Goal: Task Accomplishment & Management: Complete application form

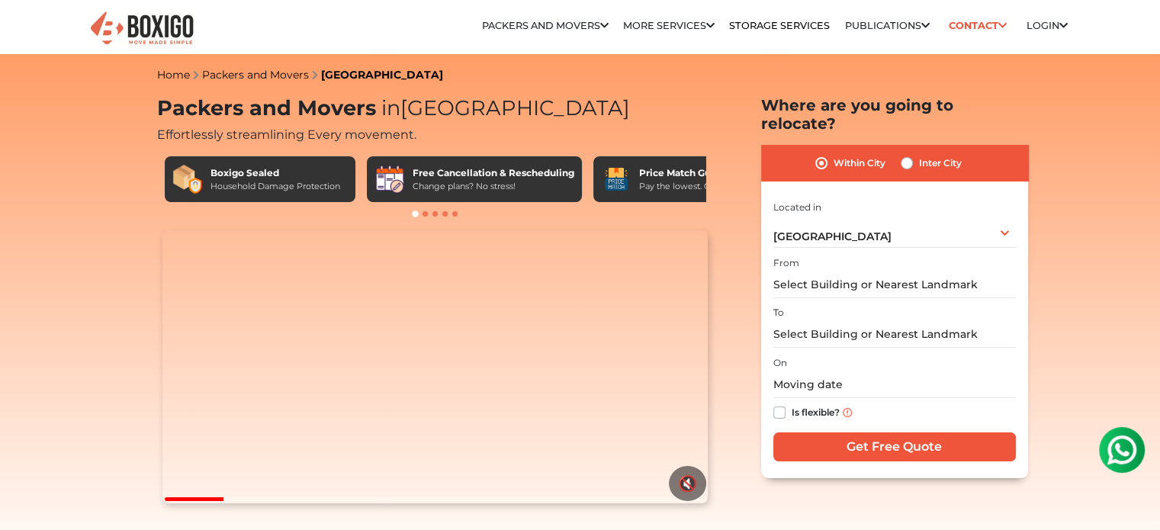
click at [919, 154] on label "Inter City" at bounding box center [940, 163] width 43 height 18
click at [908, 154] on input "Inter City" at bounding box center [907, 161] width 12 height 15
radio input "true"
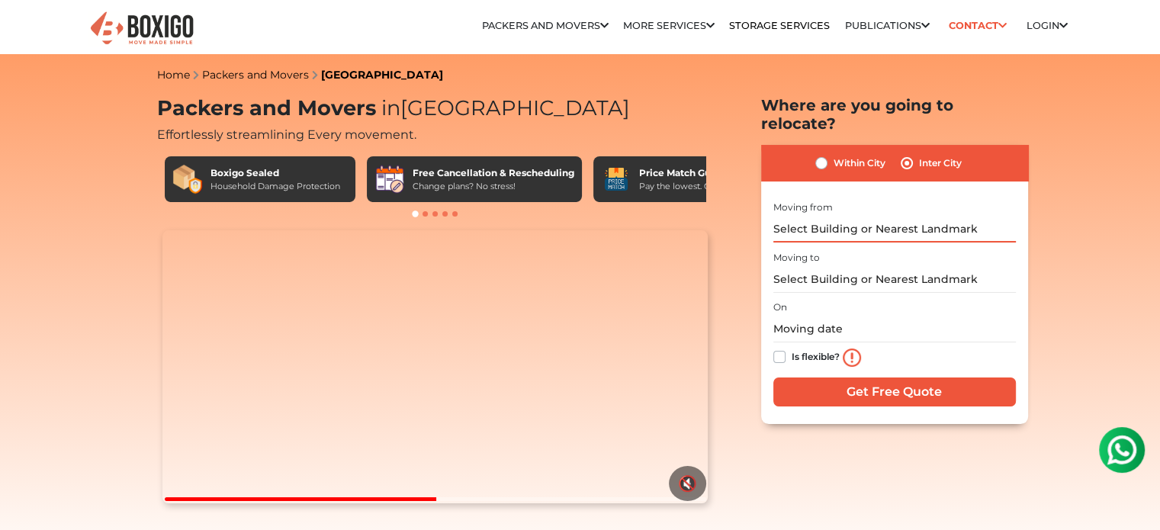
click at [850, 217] on input "text" at bounding box center [894, 229] width 243 height 27
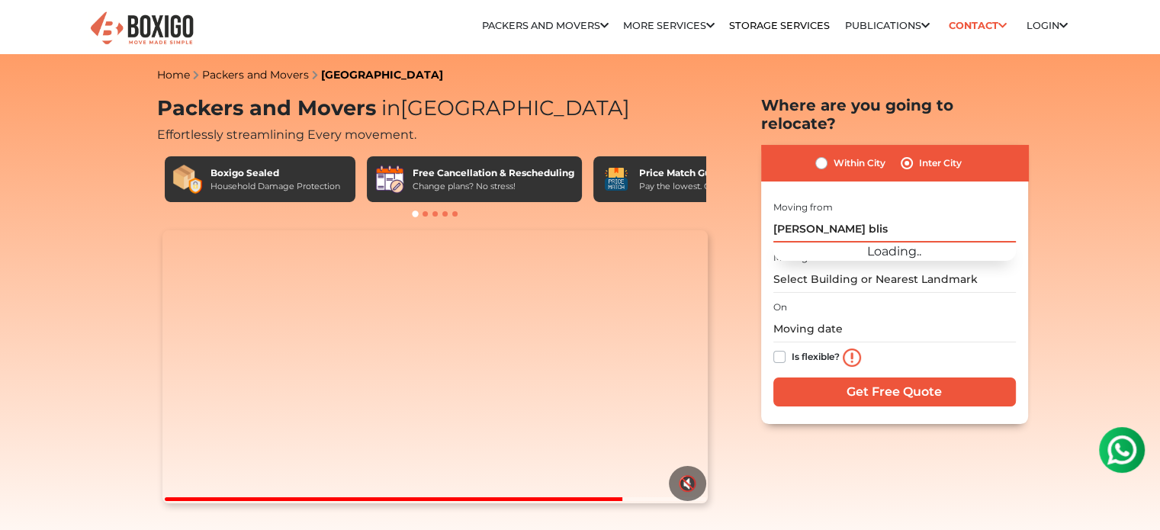
type input "[PERSON_NAME]"
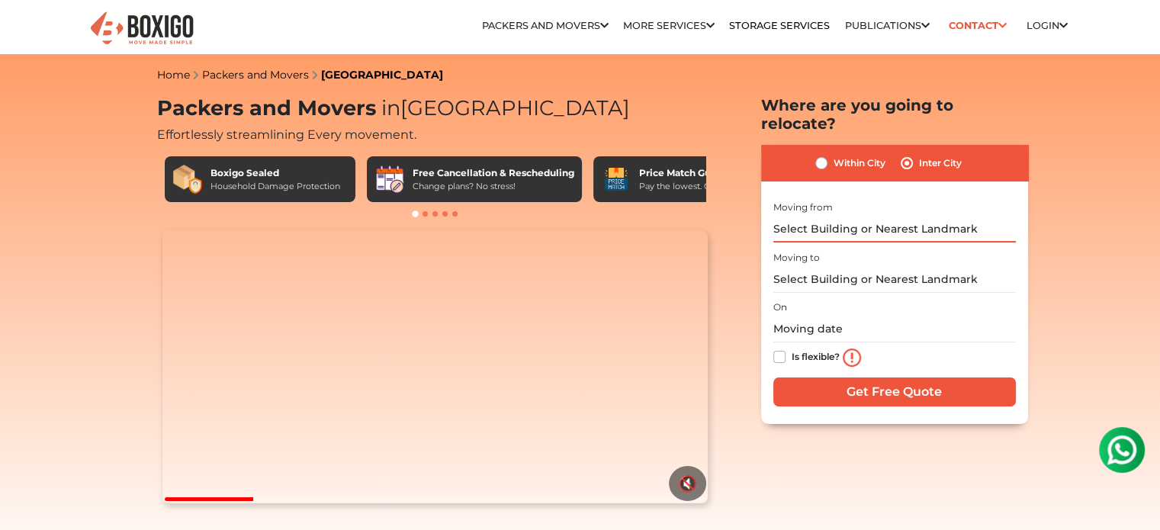
type input "a"
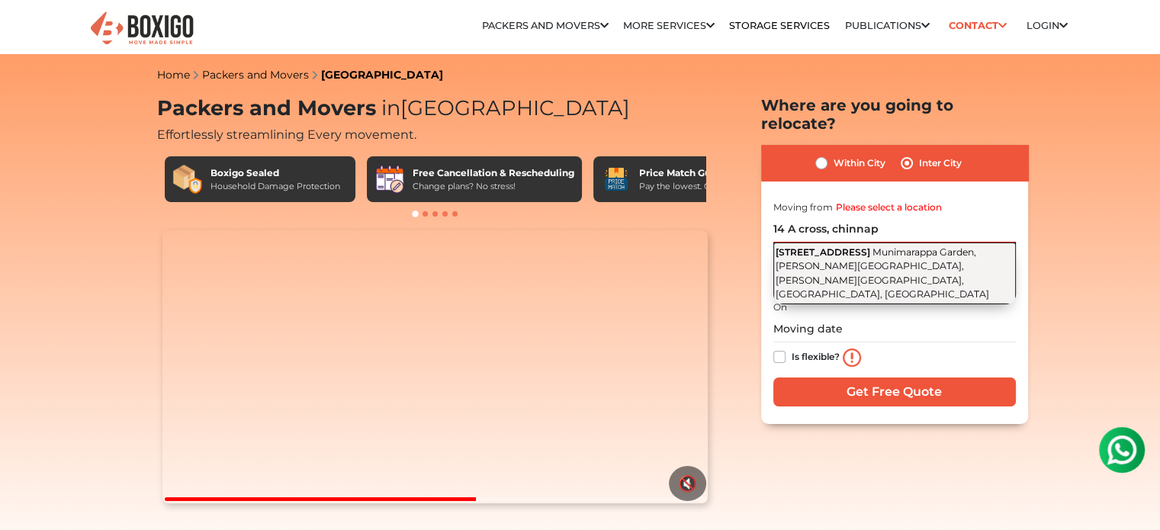
click at [888, 246] on span "Munimarappa Garden, [PERSON_NAME][GEOGRAPHIC_DATA], [PERSON_NAME][GEOGRAPHIC_DA…" at bounding box center [883, 273] width 214 height 54
type input "[STREET_ADDRESS][PERSON_NAME][PERSON_NAME]"
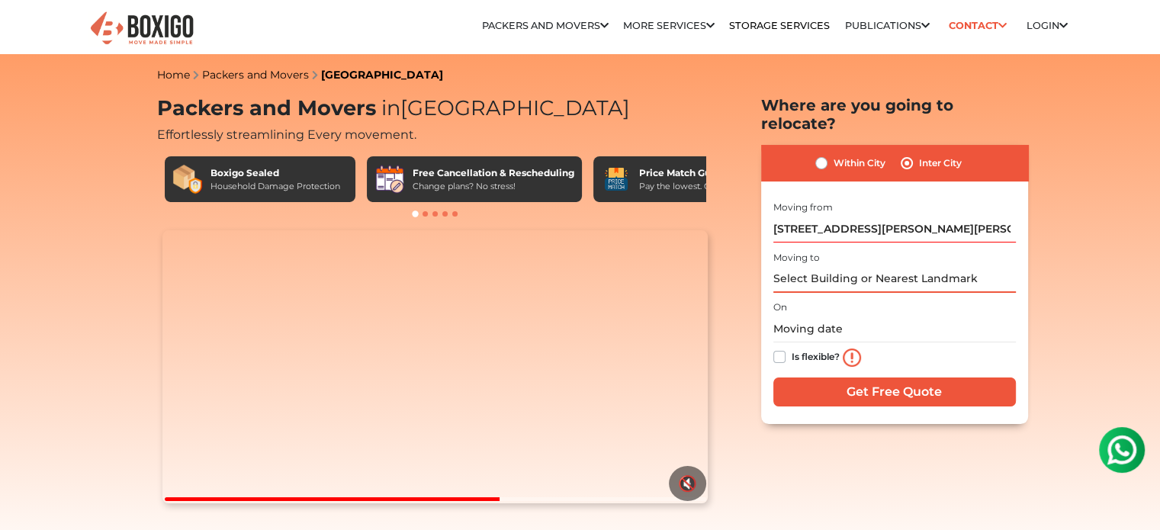
click at [827, 266] on input "text" at bounding box center [894, 279] width 243 height 27
paste input "[PERSON_NAME]"
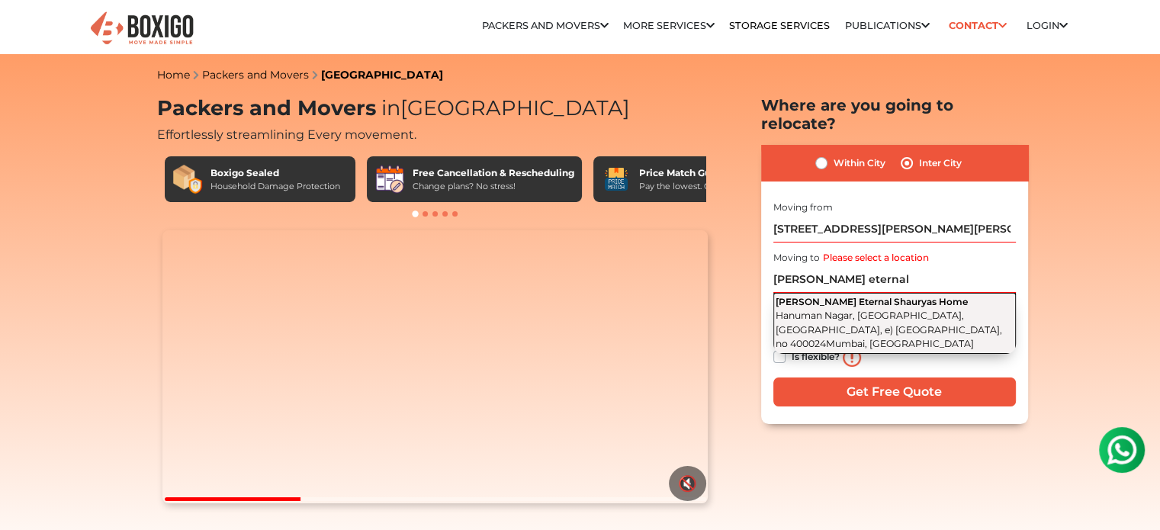
click at [876, 310] on span "Hanuman Nagar, [GEOGRAPHIC_DATA], [GEOGRAPHIC_DATA], e) [GEOGRAPHIC_DATA], no 4…" at bounding box center [889, 330] width 227 height 40
type input "[PERSON_NAME] Eternal Shauryas Home, [GEOGRAPHIC_DATA], [GEOGRAPHIC_DATA], [GEO…"
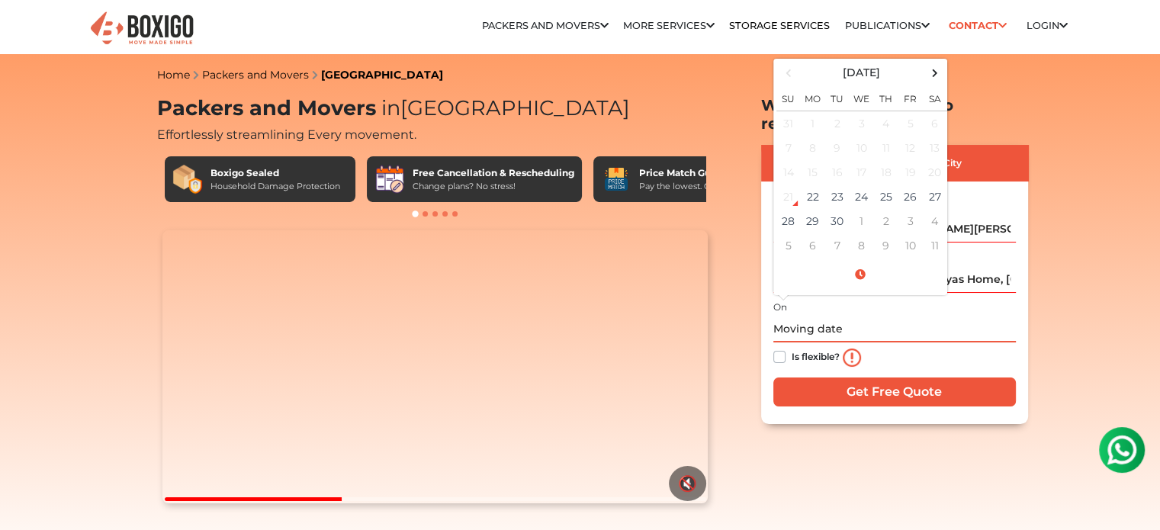
click at [844, 316] on input "text" at bounding box center [894, 329] width 243 height 27
click at [896, 185] on td "25" at bounding box center [886, 197] width 24 height 24
click at [959, 316] on input "[DATE] 12:00 AM" at bounding box center [894, 329] width 243 height 27
click at [966, 316] on input "[DATE] 12:00 AM" at bounding box center [894, 329] width 243 height 27
click at [983, 266] on input "[PERSON_NAME] Eternal Shauryas Home, [GEOGRAPHIC_DATA], [GEOGRAPHIC_DATA], [GEO…" at bounding box center [894, 279] width 243 height 27
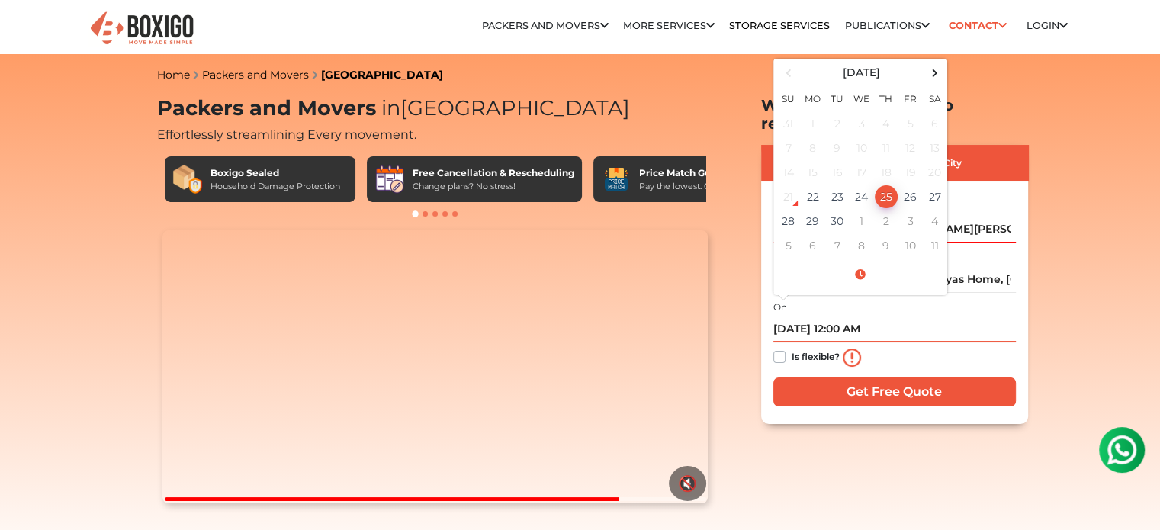
click at [866, 316] on input "[DATE] 12:00 AM" at bounding box center [894, 329] width 243 height 27
click at [867, 262] on span at bounding box center [861, 275] width 168 height 27
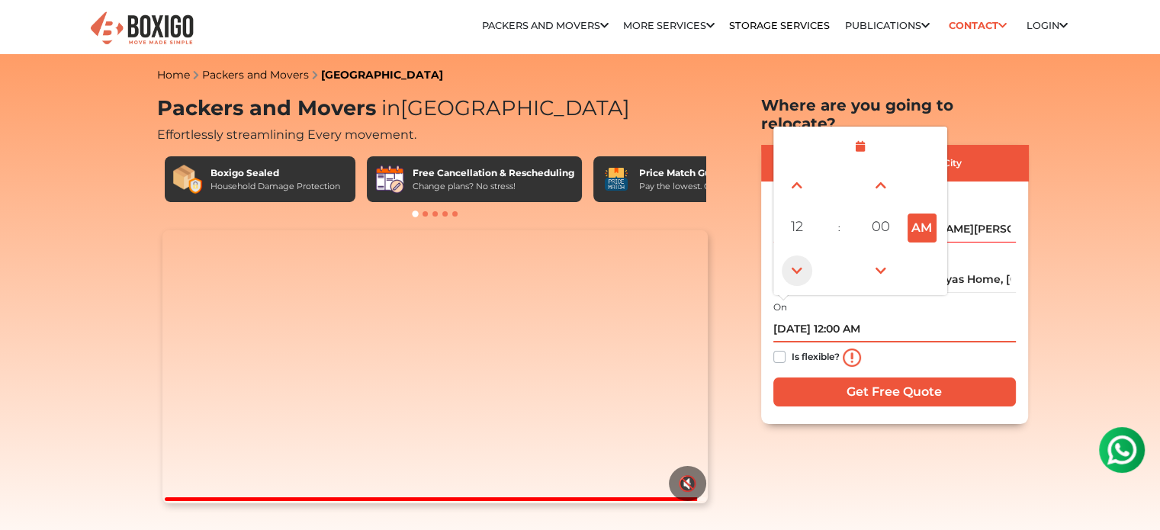
click at [802, 256] on span at bounding box center [797, 271] width 31 height 31
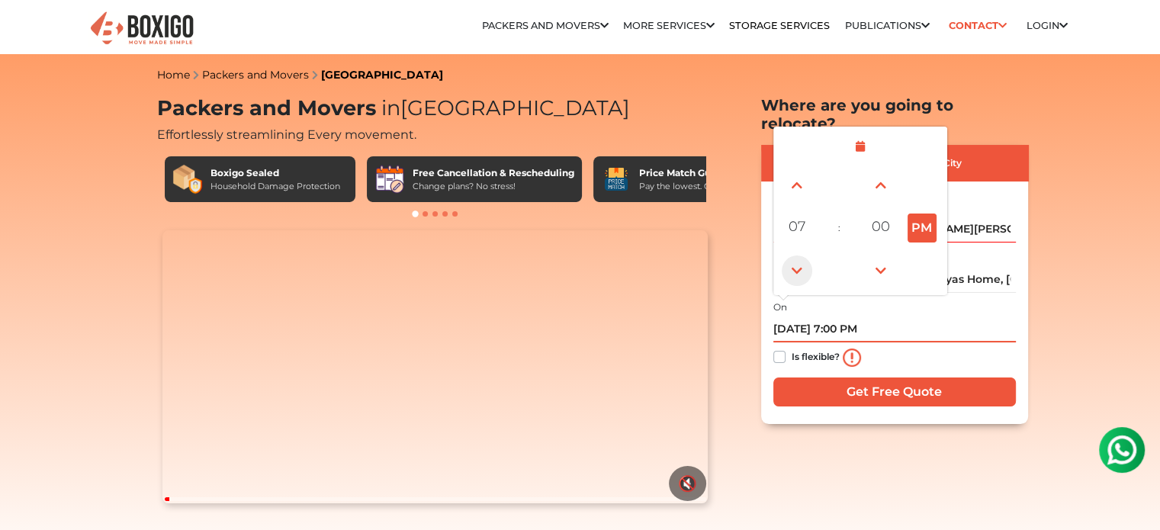
click at [802, 256] on span at bounding box center [797, 271] width 31 height 31
click at [797, 256] on span at bounding box center [797, 271] width 31 height 31
click at [798, 170] on span at bounding box center [797, 185] width 31 height 31
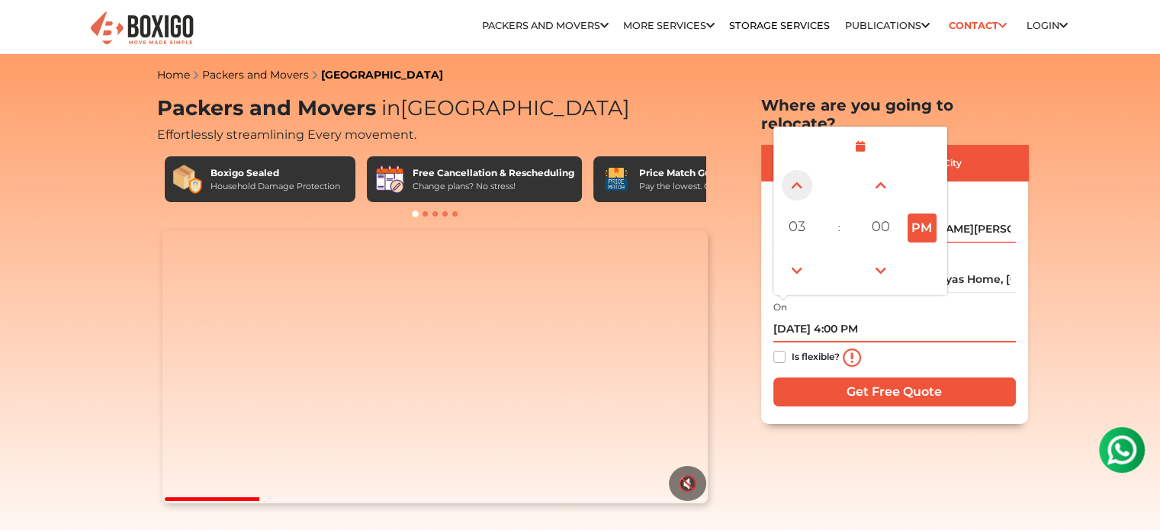
click at [798, 170] on span at bounding box center [797, 185] width 31 height 31
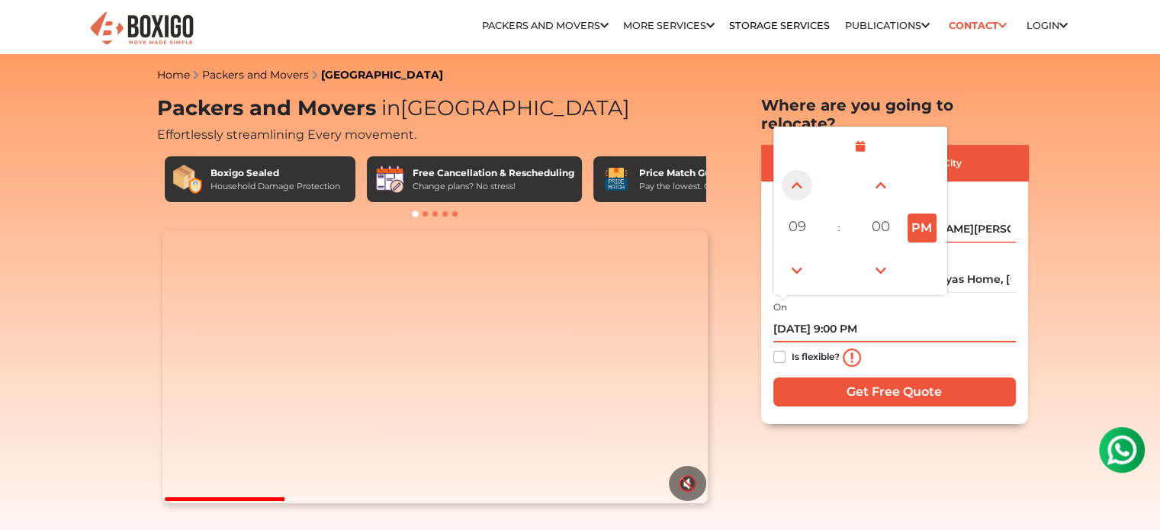
click at [798, 170] on span at bounding box center [797, 185] width 31 height 31
click at [803, 256] on span at bounding box center [797, 271] width 31 height 31
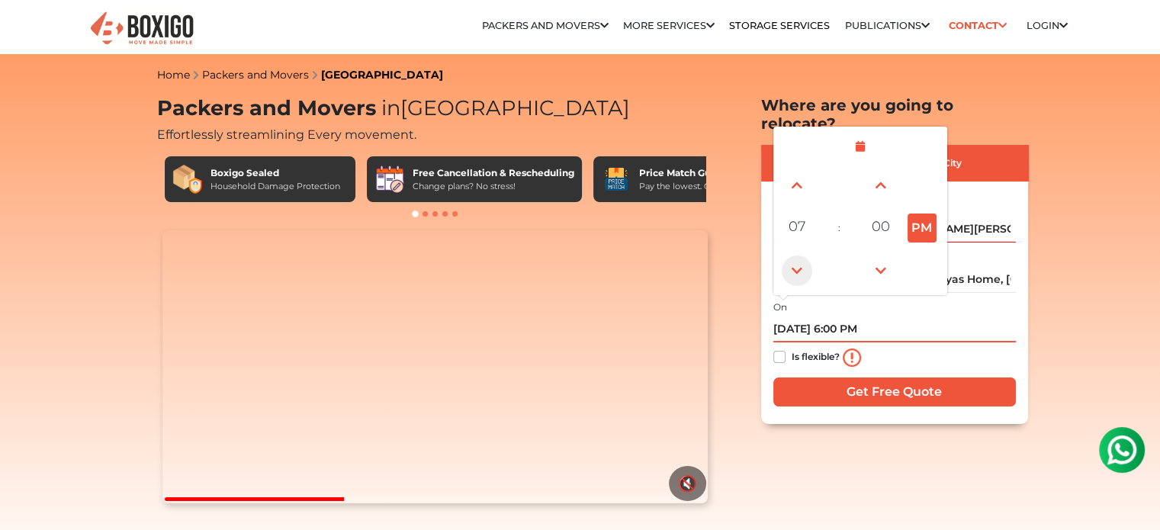
click at [803, 256] on span at bounding box center [797, 271] width 31 height 31
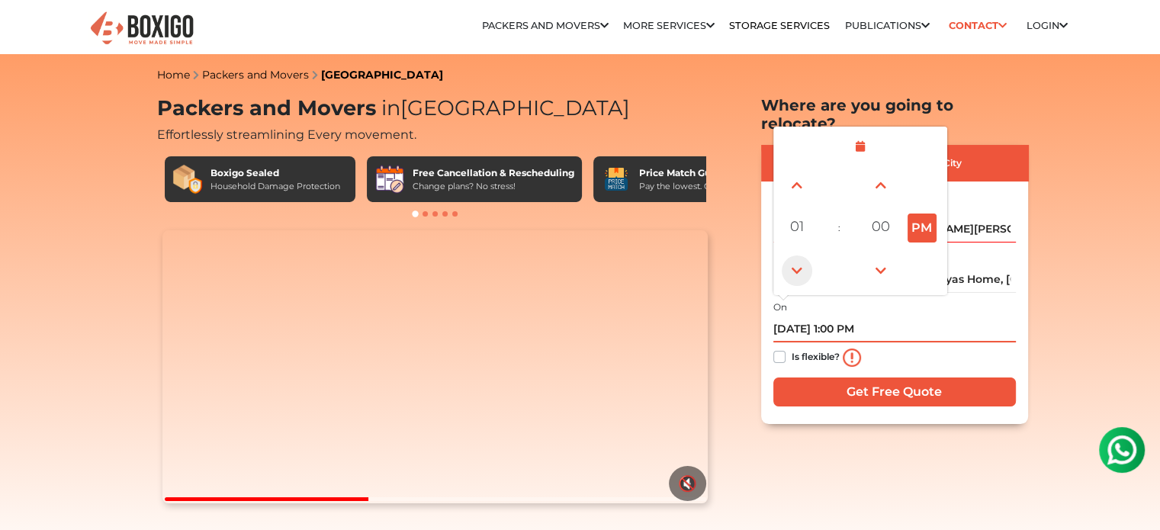
click at [803, 256] on span at bounding box center [797, 271] width 31 height 31
click at [799, 172] on span at bounding box center [797, 185] width 31 height 31
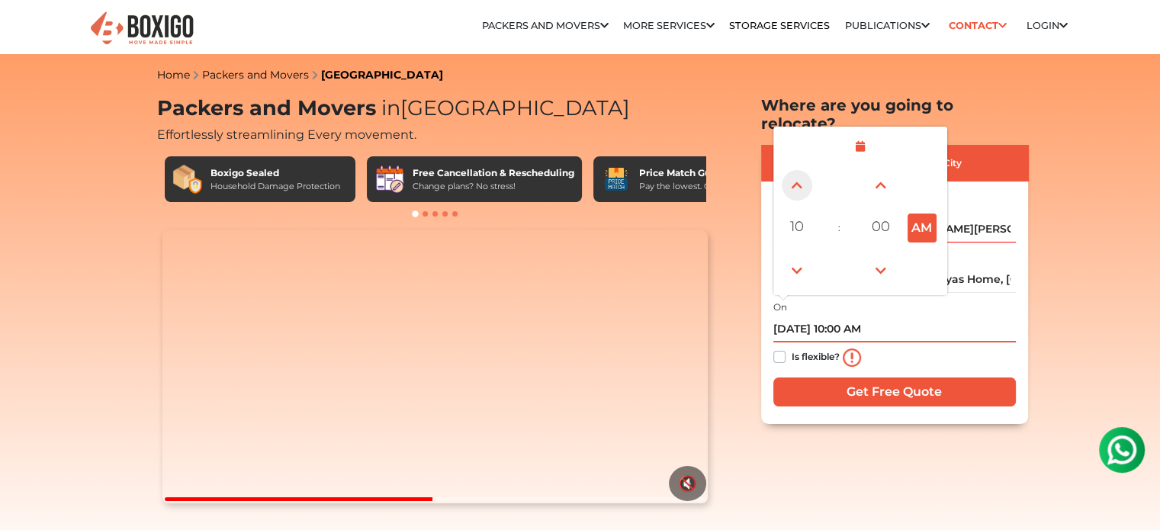
click at [799, 172] on span at bounding box center [797, 185] width 31 height 31
type input "[DATE] 2:00 PM"
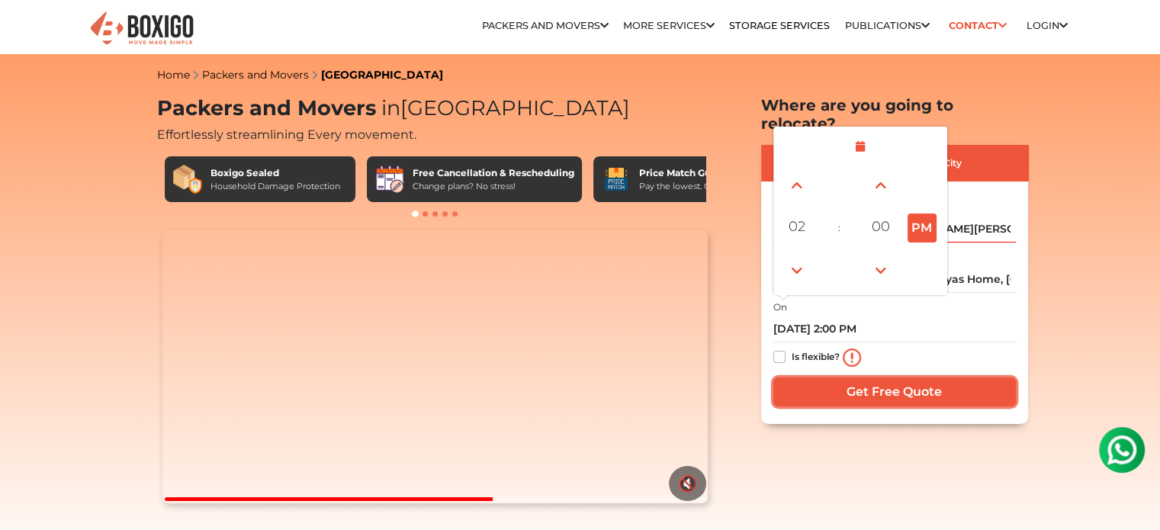
click at [929, 378] on input "Get Free Quote" at bounding box center [894, 392] width 243 height 29
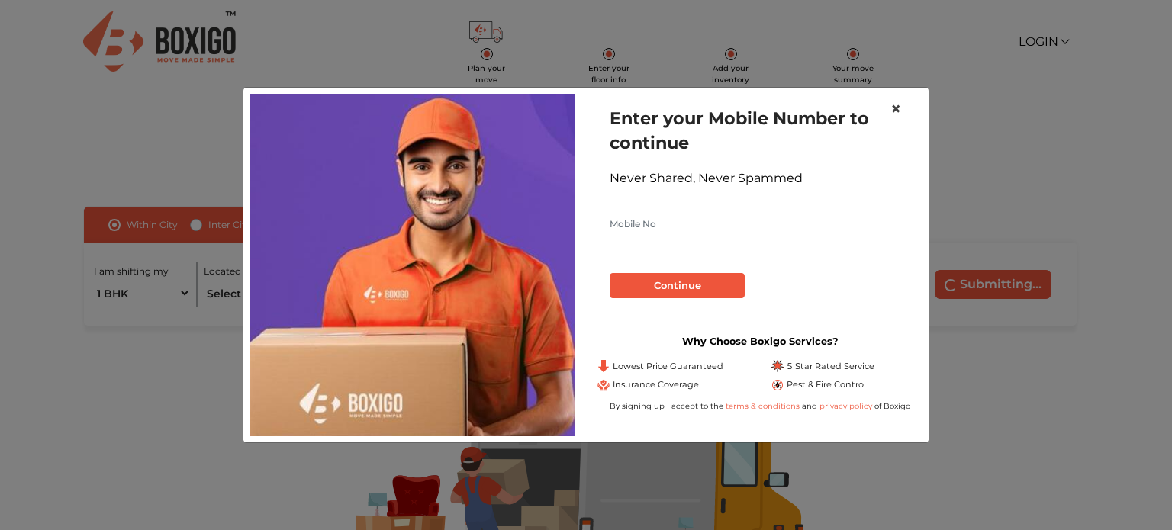
click at [899, 111] on span "×" at bounding box center [895, 109] width 11 height 22
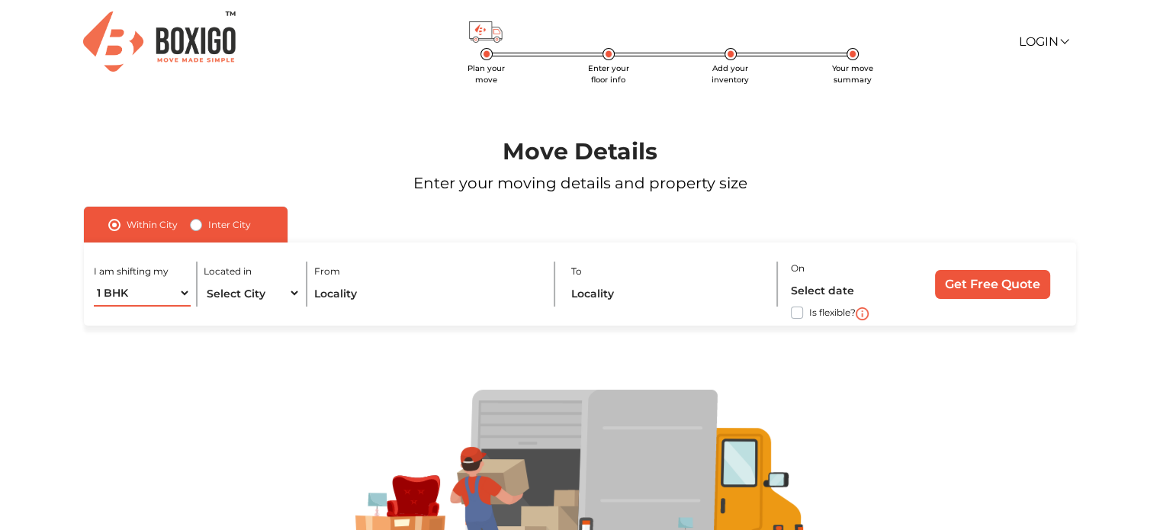
click at [161, 289] on select "1 BHK 2 BHK 3 BHK 3 + BHK FEW ITEMS" at bounding box center [142, 293] width 96 height 27
click at [94, 281] on select "1 BHK 2 BHK 3 BHK 3 + BHK FEW ITEMS" at bounding box center [142, 293] width 96 height 27
click at [246, 291] on select "Select City Bangalore Bengaluru Bhopal Bhubaneswar Chennai Coimbatore Cuttack D…" at bounding box center [252, 293] width 96 height 27
select select "[GEOGRAPHIC_DATA]"
click at [204, 281] on select "Select City Bangalore Bengaluru Bhopal Bhubaneswar Chennai Coimbatore Cuttack D…" at bounding box center [252, 293] width 96 height 27
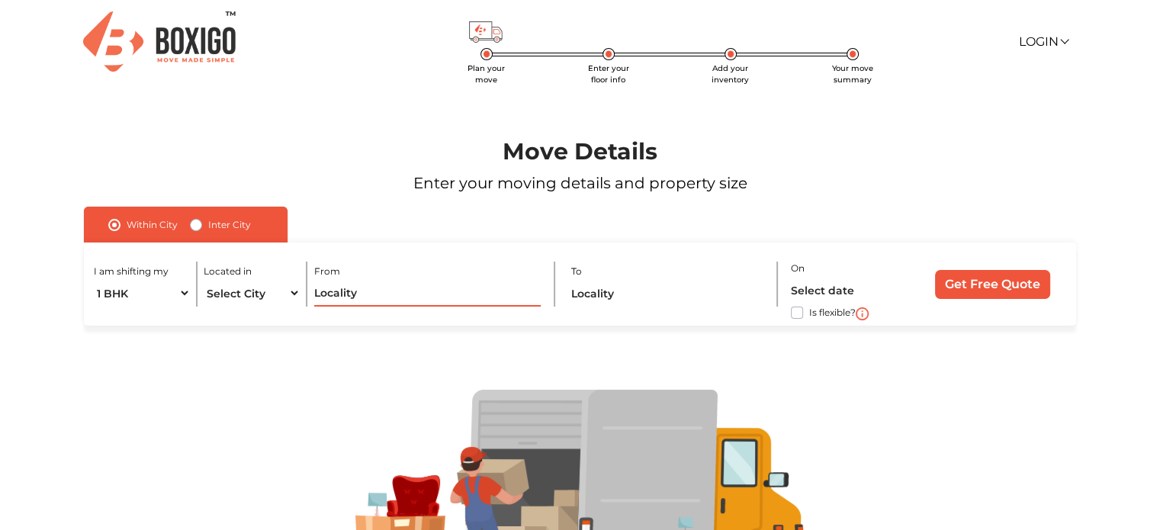
click at [366, 295] on input "text" at bounding box center [427, 293] width 227 height 27
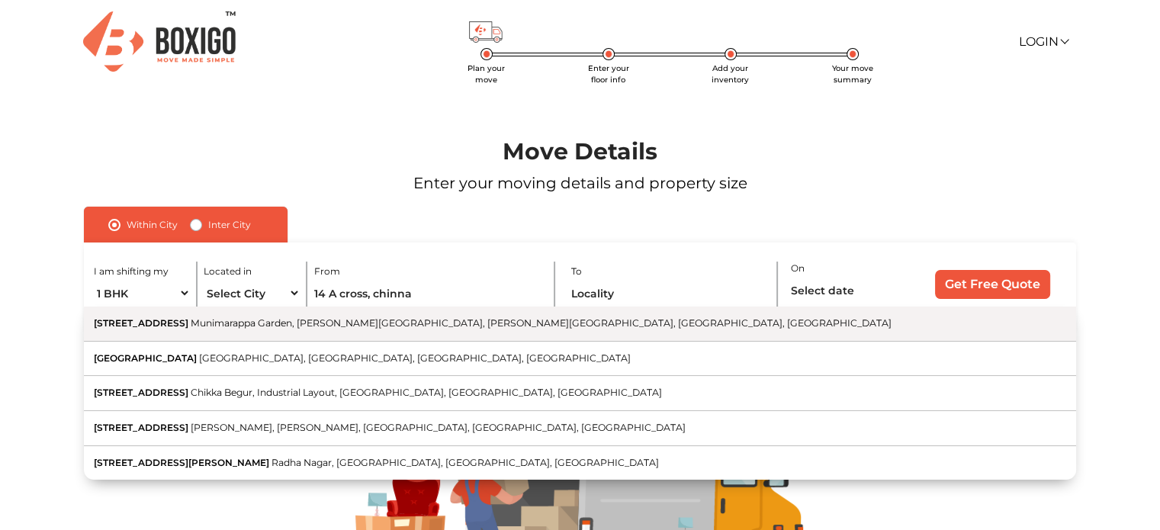
click at [331, 327] on span "Munimarappa Garden, [PERSON_NAME][GEOGRAPHIC_DATA], [PERSON_NAME][GEOGRAPHIC_DA…" at bounding box center [541, 322] width 701 height 11
type input "[STREET_ADDRESS][PERSON_NAME][PERSON_NAME]"
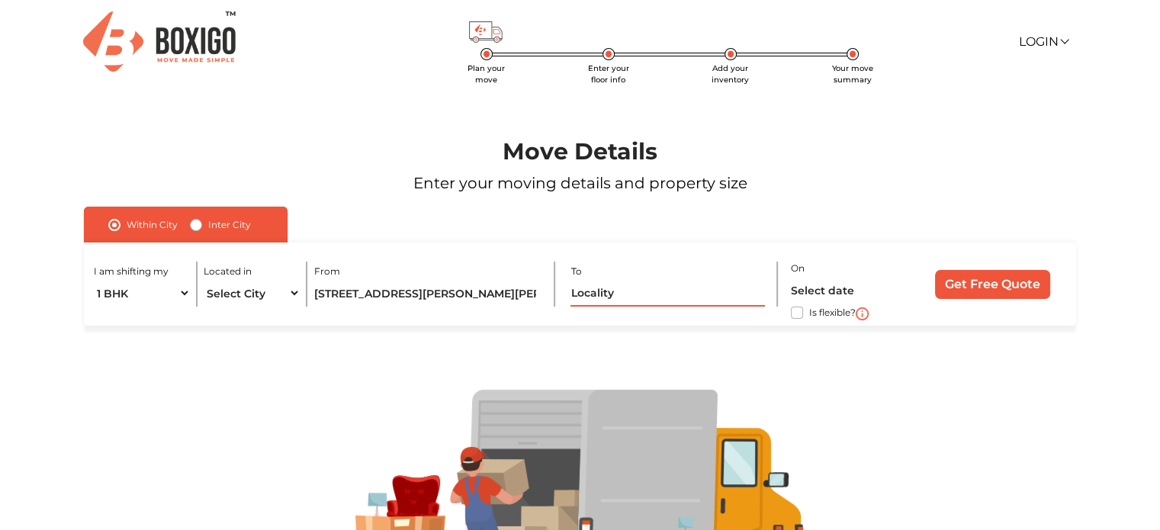
click at [613, 287] on input "text" at bounding box center [668, 293] width 195 height 27
paste input "[PERSON_NAME]"
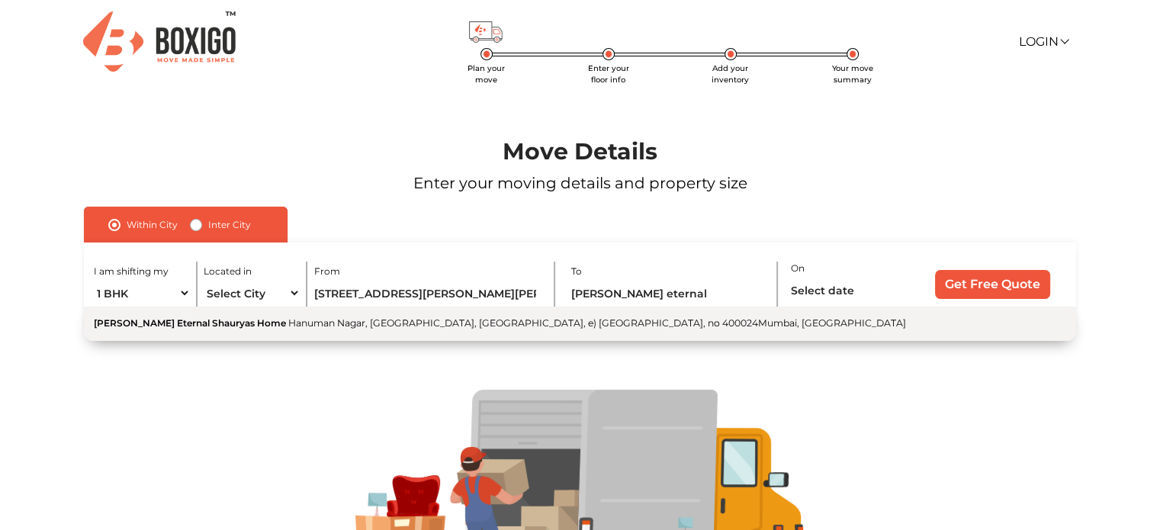
click at [423, 329] on span "Hanuman Nagar, [GEOGRAPHIC_DATA], [GEOGRAPHIC_DATA], e) [GEOGRAPHIC_DATA], no 4…" at bounding box center [597, 322] width 618 height 11
type input "[PERSON_NAME] Eternal Shauryas Home, [GEOGRAPHIC_DATA], [GEOGRAPHIC_DATA], [GEO…"
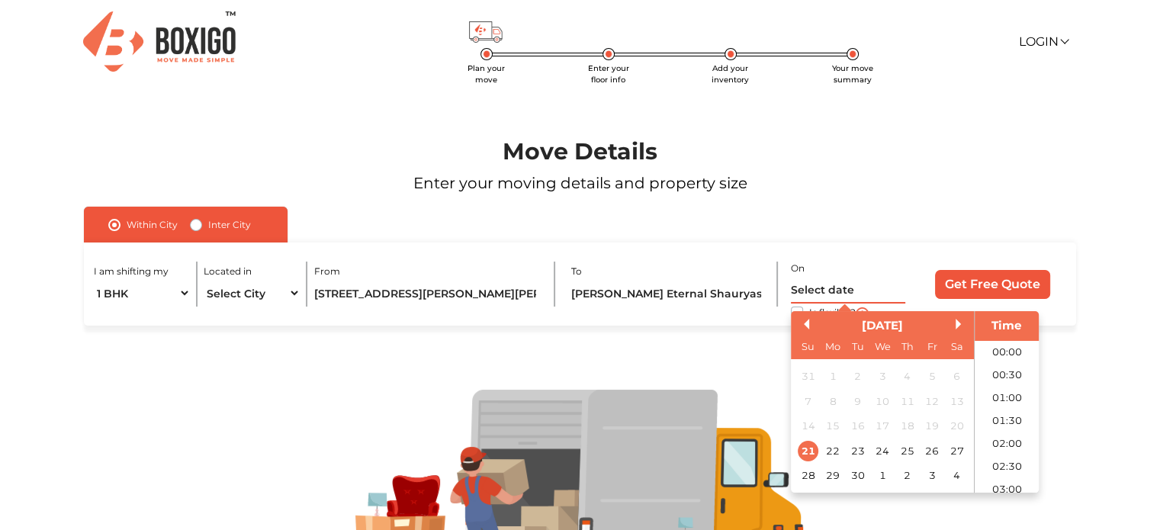
scroll to position [736, 0]
click at [845, 283] on input "text" at bounding box center [848, 290] width 114 height 27
drag, startPoint x: 921, startPoint y: 454, endPoint x: 913, endPoint y: 452, distance: 8.0
click at [913, 452] on div "21 22 23 24 25 26 27" at bounding box center [882, 451] width 173 height 24
click at [913, 452] on div "25" at bounding box center [907, 451] width 21 height 21
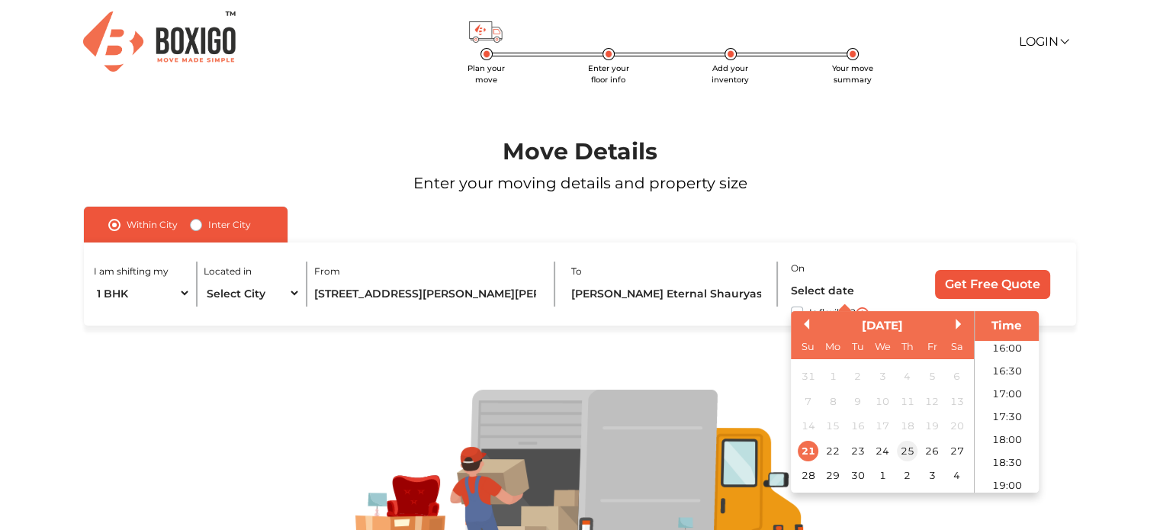
type input "25/09/2025 12:00 AM"
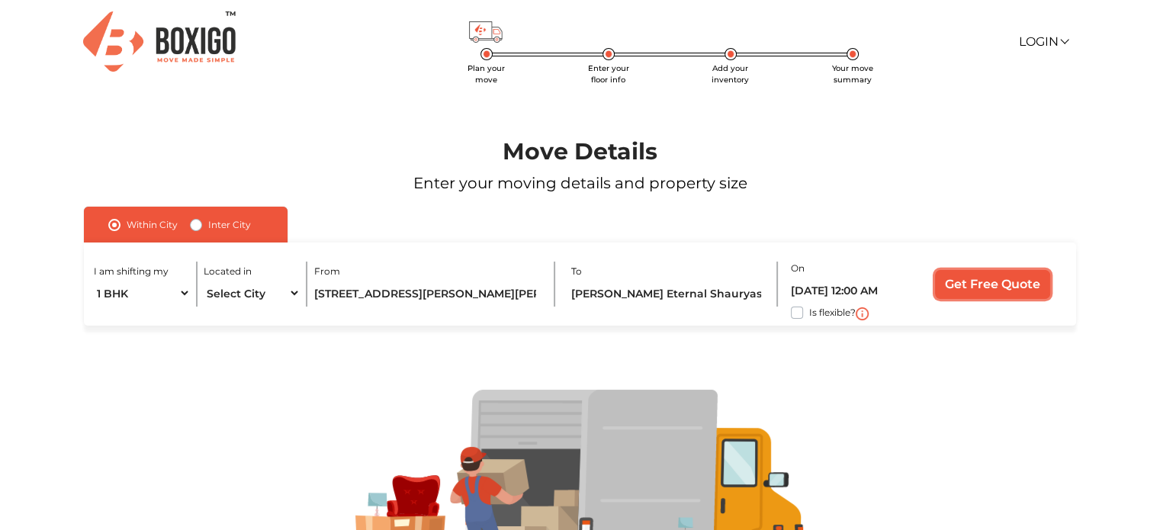
click at [989, 283] on input "Get Free Quote" at bounding box center [992, 284] width 115 height 29
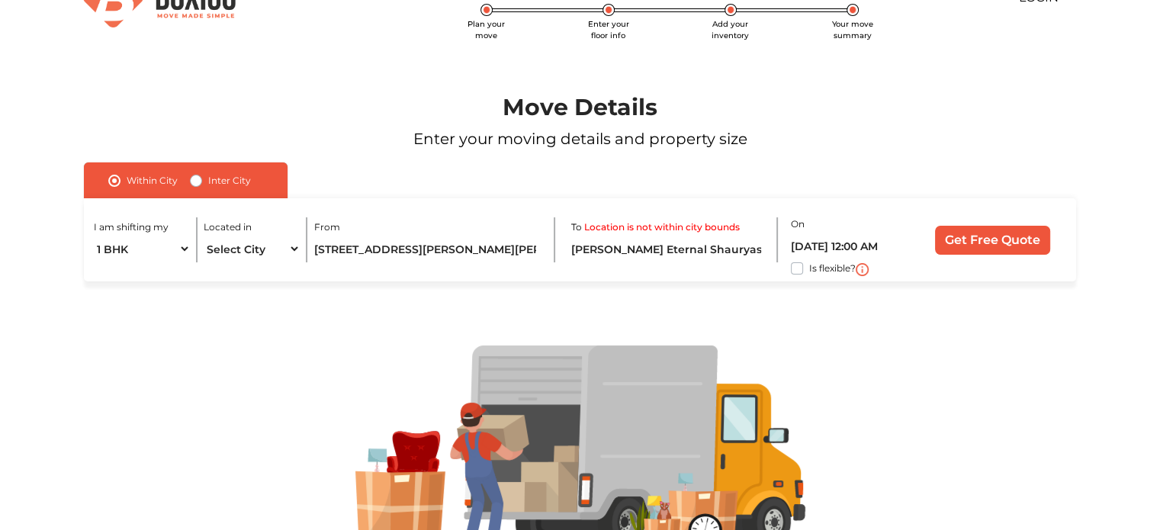
scroll to position [42, 0]
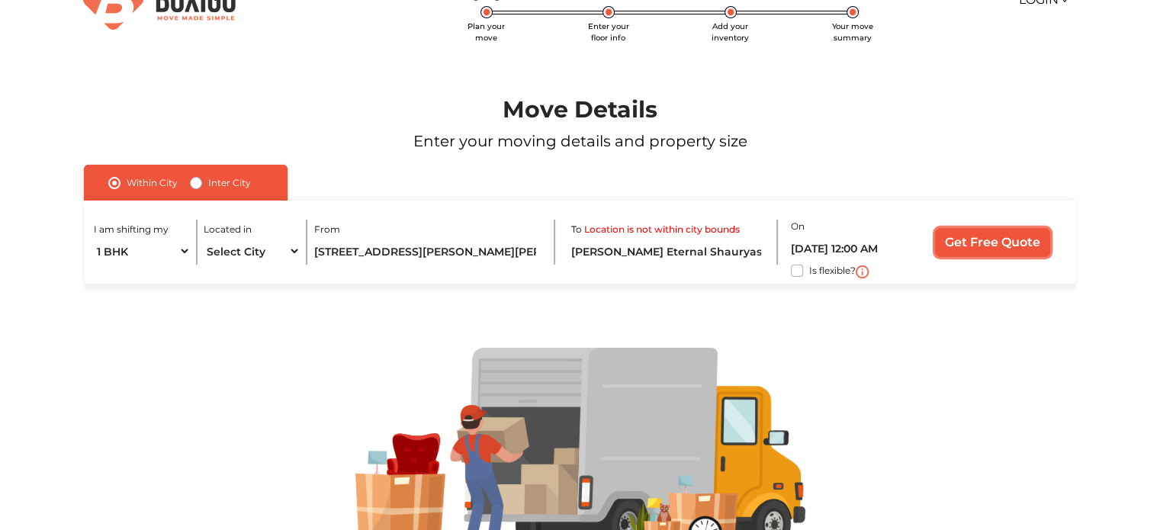
click at [977, 243] on input "Get Free Quote" at bounding box center [992, 242] width 115 height 29
click at [208, 181] on label "Inter City" at bounding box center [229, 183] width 43 height 18
click at [198, 181] on input "Inter City" at bounding box center [196, 181] width 12 height 15
radio input "true"
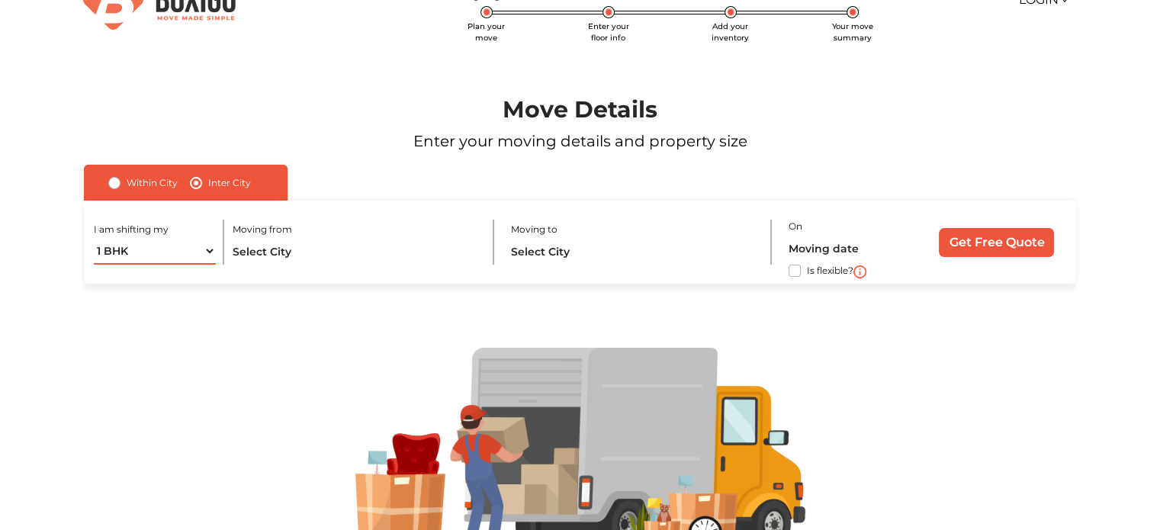
click at [207, 262] on select "1 BHK 2 BHK 3 BHK 3 + BHK FEW ITEMS" at bounding box center [155, 251] width 122 height 27
click at [94, 238] on select "1 BHK 2 BHK 3 BHK 3 + BHK FEW ITEMS" at bounding box center [155, 251] width 122 height 27
click at [288, 246] on input "text" at bounding box center [356, 251] width 246 height 27
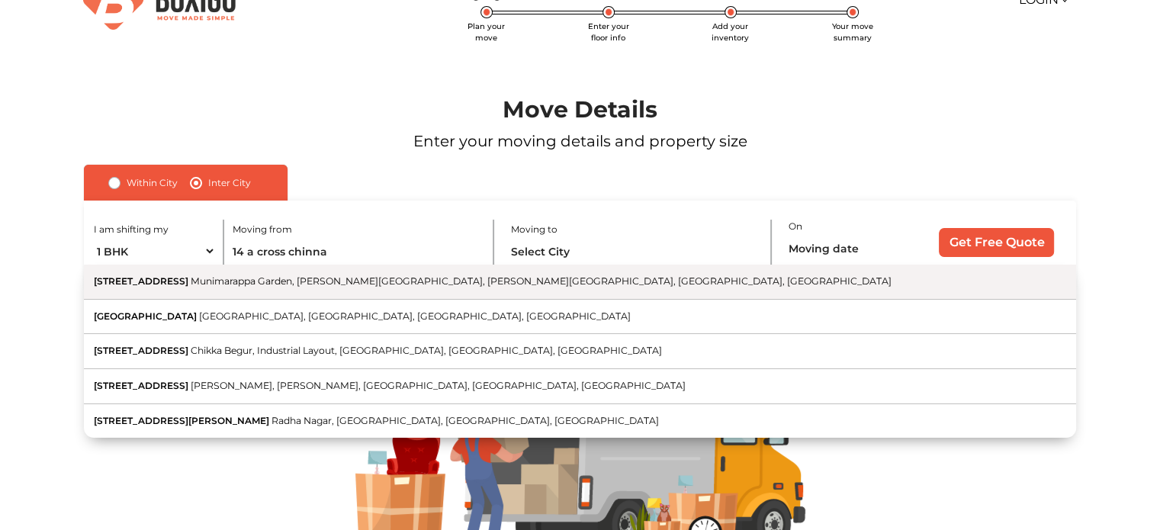
click at [293, 289] on button "14 A Cross Road Munimarappa Garden, Chinnapa Garden, Benson Town, Bengaluru, Ka…" at bounding box center [580, 282] width 992 height 35
type input "[STREET_ADDRESS][PERSON_NAME][PERSON_NAME]"
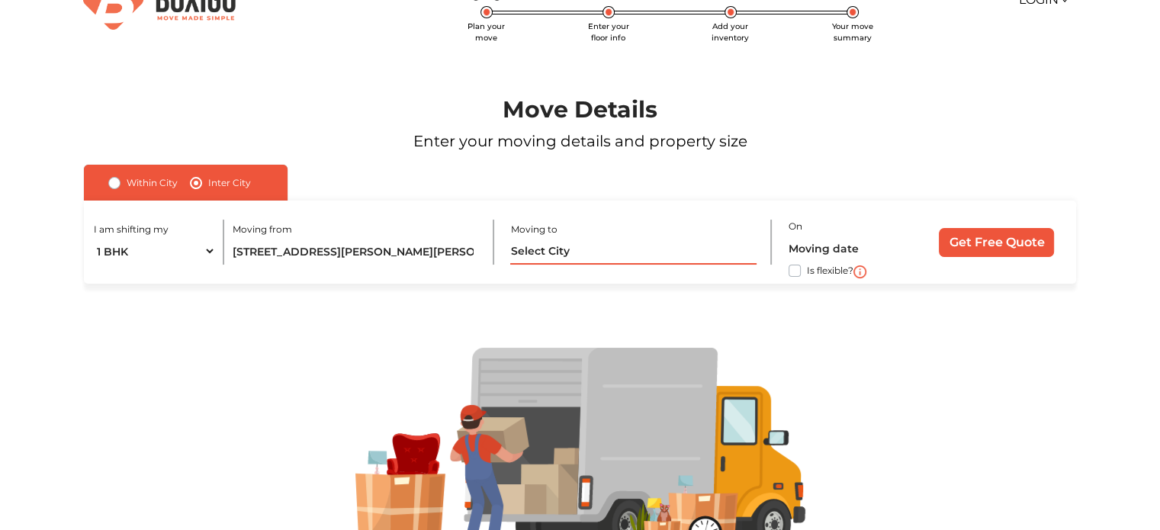
click at [571, 250] on input "text" at bounding box center [633, 251] width 246 height 27
paste input "[PERSON_NAME]"
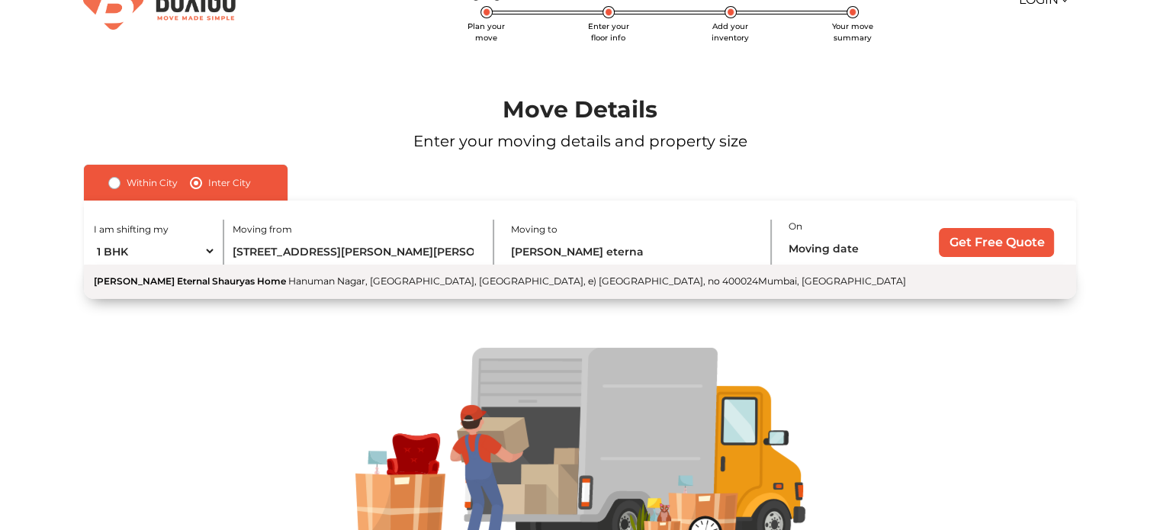
click at [368, 288] on button "Advait Eternal Shauryas Home Hanuman Nagar, Nehru Nagar, Kurla, e) mumbai, no 4…" at bounding box center [580, 282] width 992 height 34
type input "[PERSON_NAME] Eternal Shauryas Home, [GEOGRAPHIC_DATA], [GEOGRAPHIC_DATA], [GEO…"
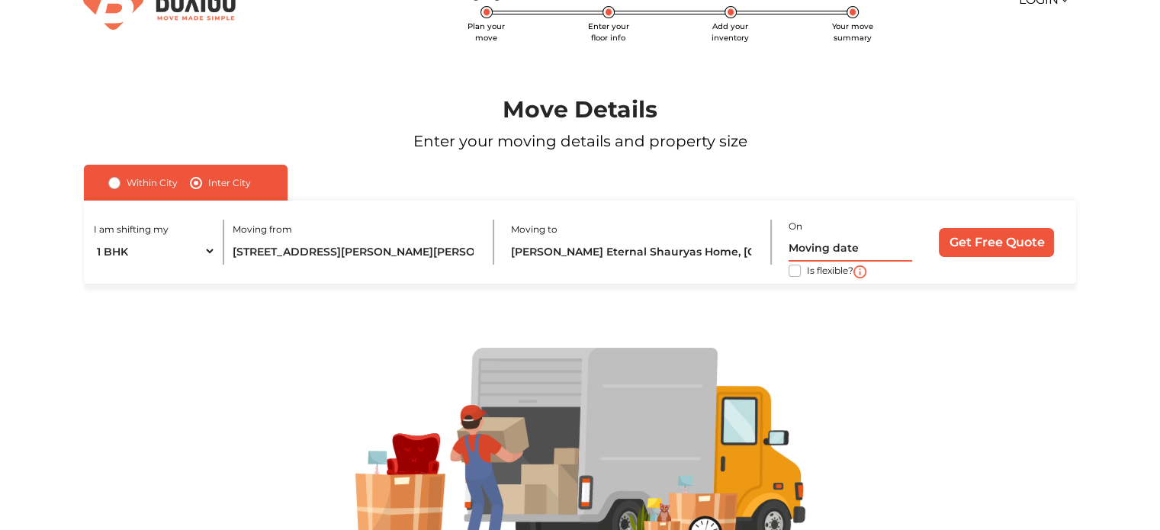
click at [857, 257] on input "text" at bounding box center [851, 248] width 124 height 27
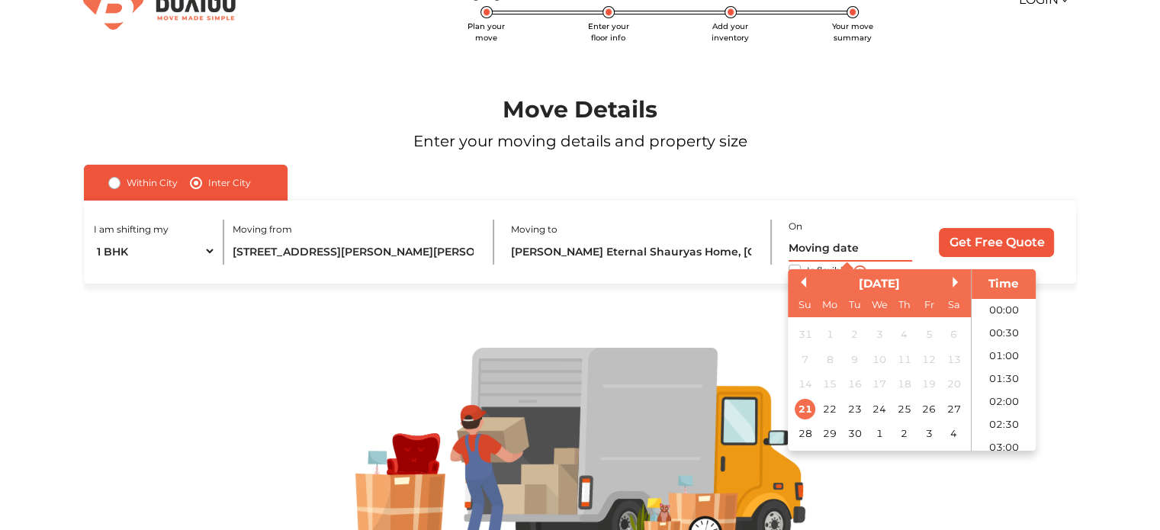
scroll to position [759, 0]
click at [904, 409] on div "25" at bounding box center [904, 409] width 21 height 21
click at [856, 244] on input "25/09/2025 12:00 AM" at bounding box center [851, 248] width 124 height 27
click at [1016, 332] on li "17:00" at bounding box center [1004, 329] width 65 height 23
type input "25/09/2025 5:00 PM"
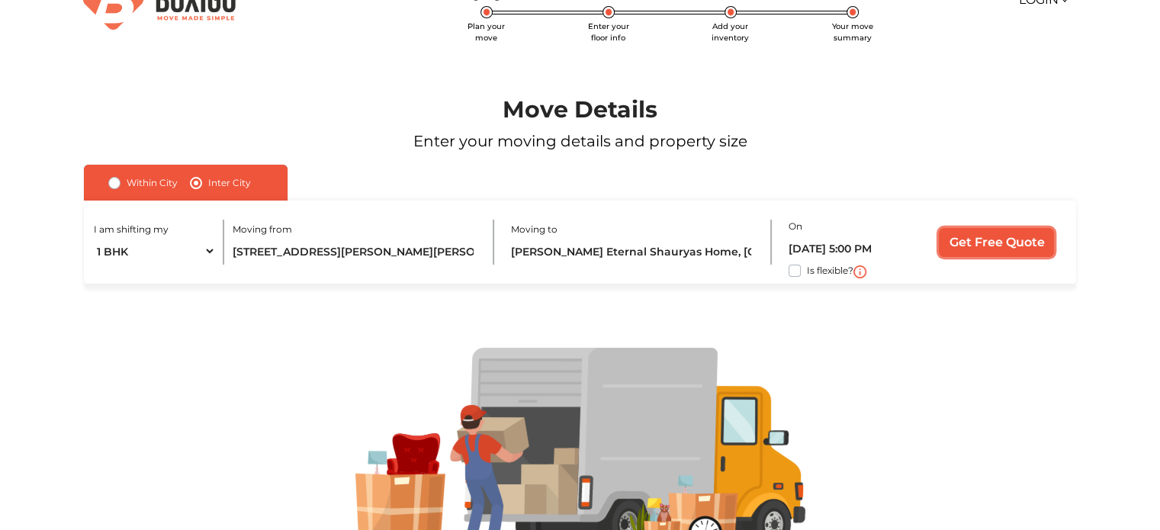
click at [1005, 240] on input "Get Free Quote" at bounding box center [996, 242] width 115 height 29
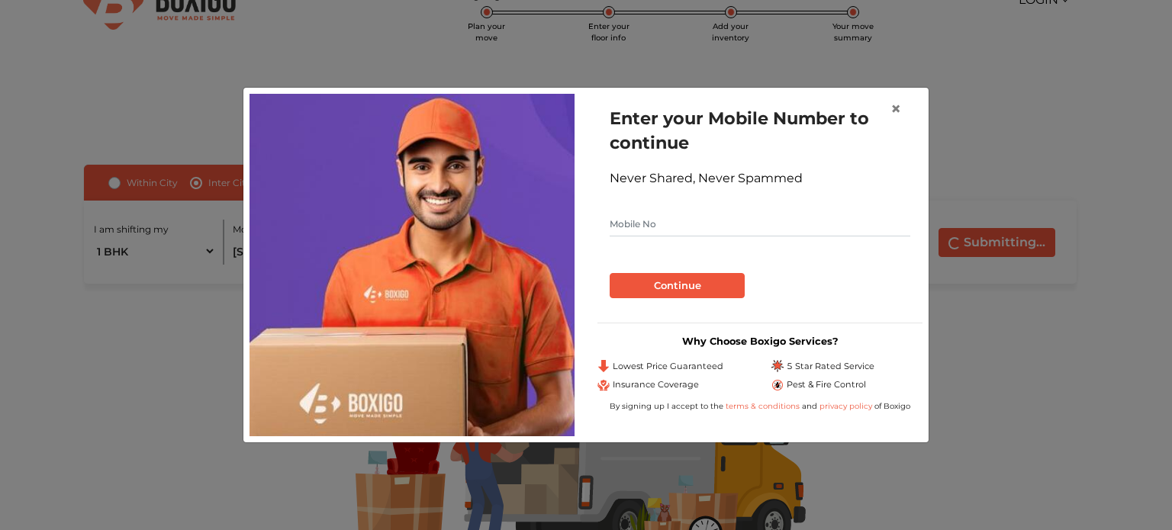
click at [633, 216] on input "text" at bounding box center [759, 224] width 301 height 24
type input "9605496002"
click at [609, 273] on button "Continue" at bounding box center [676, 286] width 135 height 26
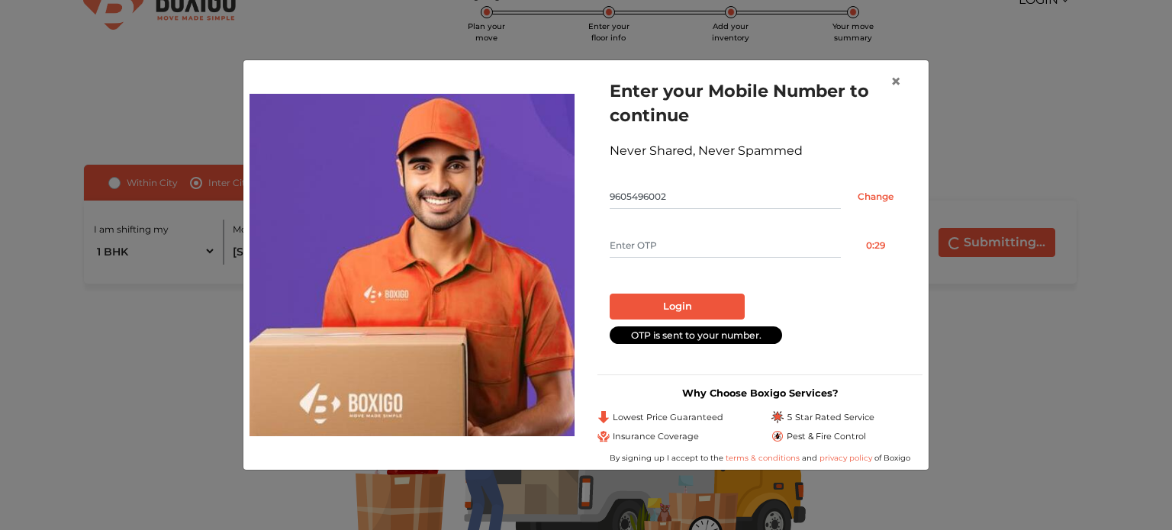
click at [643, 240] on input "text" at bounding box center [724, 245] width 231 height 24
click at [619, 259] on form "Enter your Mobile Number to continue Never Shared, Never Spammed 9605496002 Cha…" at bounding box center [759, 211] width 301 height 265
click at [625, 246] on input "text" at bounding box center [724, 245] width 231 height 24
type input "3116"
click at [670, 298] on button "Login" at bounding box center [676, 307] width 135 height 26
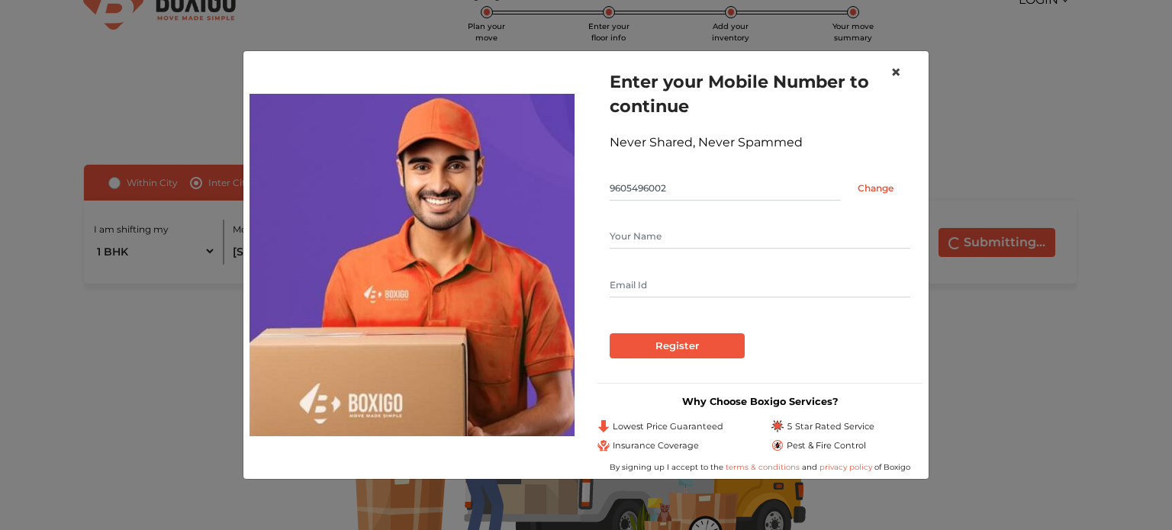
click at [898, 70] on span "×" at bounding box center [895, 72] width 11 height 22
